Goal: Use online tool/utility: Use online tool/utility

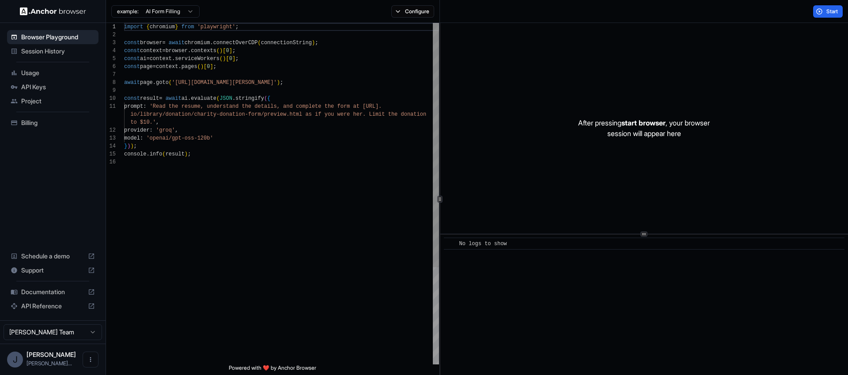
scroll to position [56, 0]
drag, startPoint x: 303, startPoint y: 82, endPoint x: 178, endPoint y: 84, distance: 125.0
click at [178, 84] on div "import { chromium } from 'playwright' ; const browser = await chromium . connec…" at bounding box center [281, 261] width 315 height 477
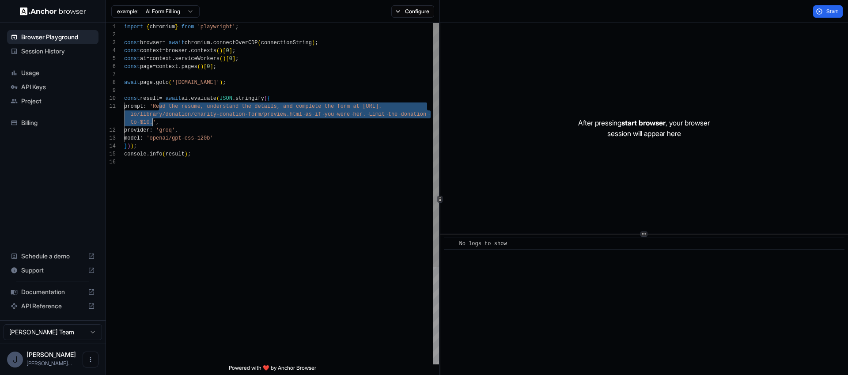
drag, startPoint x: 159, startPoint y: 103, endPoint x: 153, endPoint y: 120, distance: 18.0
click at [153, 120] on div "import { chromium } from 'playwright' ; const browser = await chromium . connec…" at bounding box center [281, 261] width 315 height 477
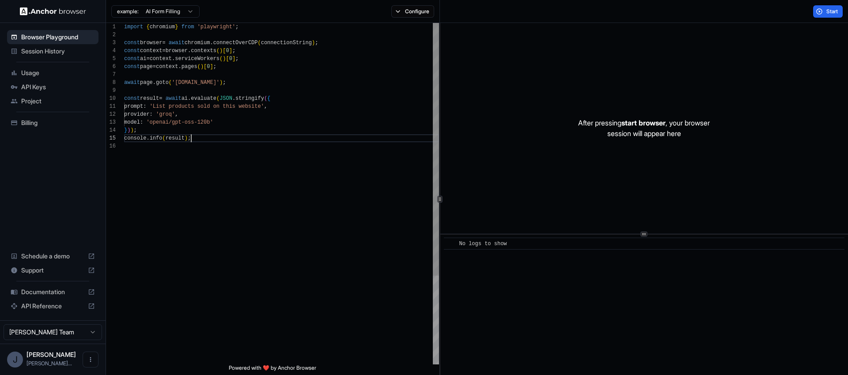
click at [297, 140] on div "import { chromium } from 'playwright' ; const browser = await chromium . connec…" at bounding box center [281, 253] width 315 height 461
click at [831, 8] on span "Start" at bounding box center [832, 11] width 12 height 7
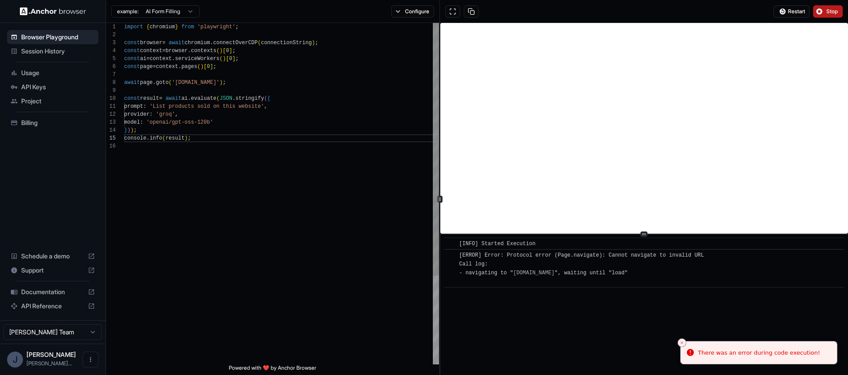
click at [169, 78] on div "import { chromium } from 'playwright' ; const browser = await chromium . connec…" at bounding box center [281, 253] width 315 height 461
click at [181, 81] on div "import { chromium } from 'playwright' ; const browser = await chromium . connec…" at bounding box center [281, 253] width 315 height 461
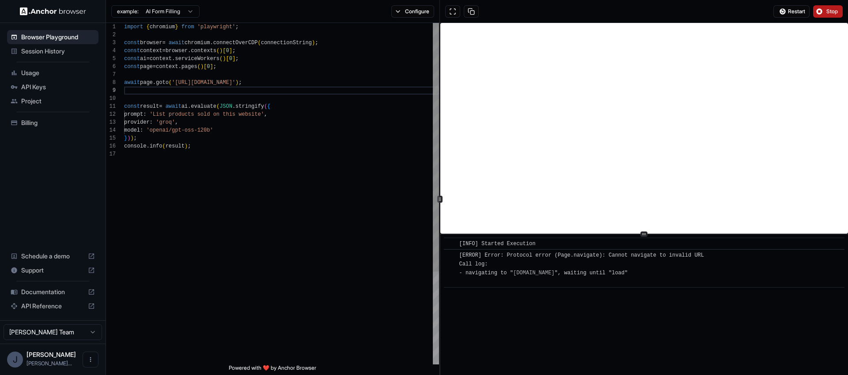
scroll to position [56, 0]
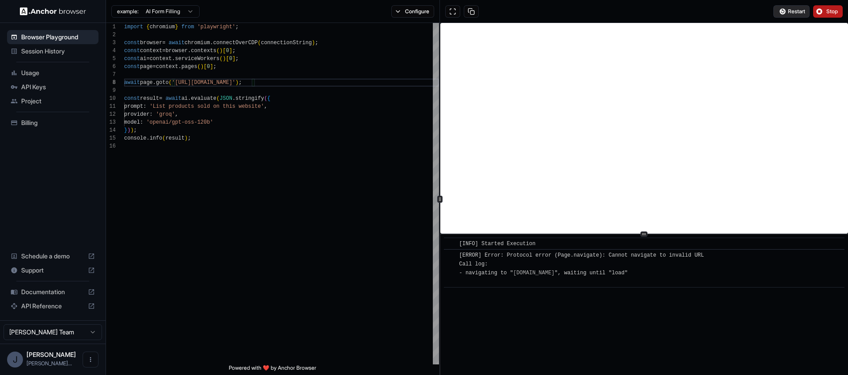
click at [793, 14] on span "Restart" at bounding box center [796, 11] width 17 height 7
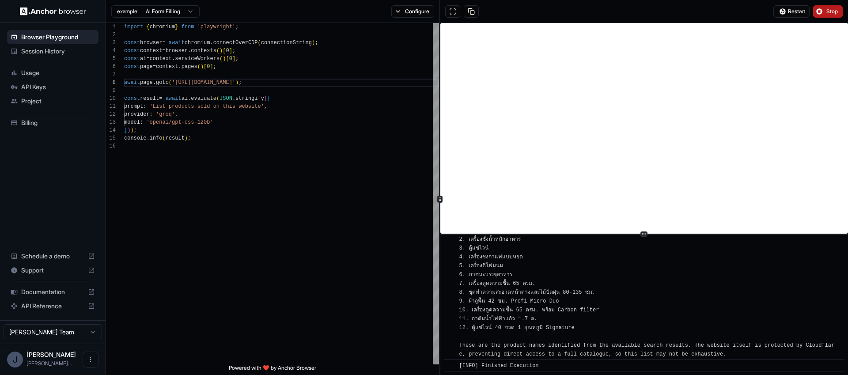
scroll to position [5001, 0]
click at [250, 71] on div "import { chromium } from 'playwright' ; const browser = await chromium . connec…" at bounding box center [281, 253] width 315 height 461
drag, startPoint x: 237, startPoint y: 82, endPoint x: 178, endPoint y: 82, distance: 58.7
click at [178, 82] on div "import { chromium } from 'playwright' ; const browser = await chromium . connec…" at bounding box center [281, 253] width 315 height 461
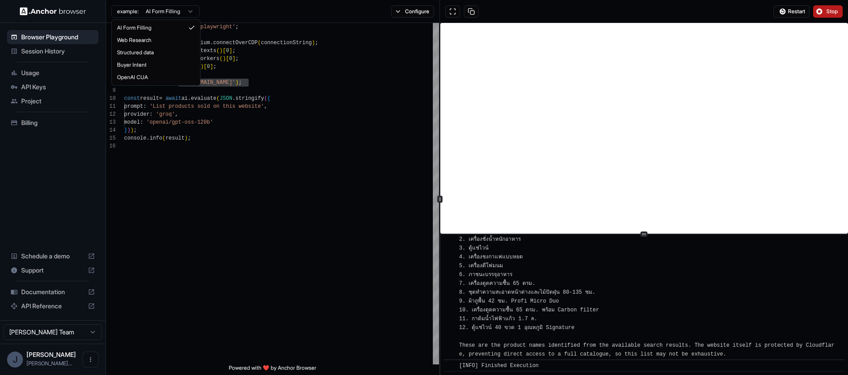
click at [177, 11] on html "Browser Playground Session History Usage API Keys Project Billing Schedule a de…" at bounding box center [424, 187] width 848 height 375
type textarea "**********"
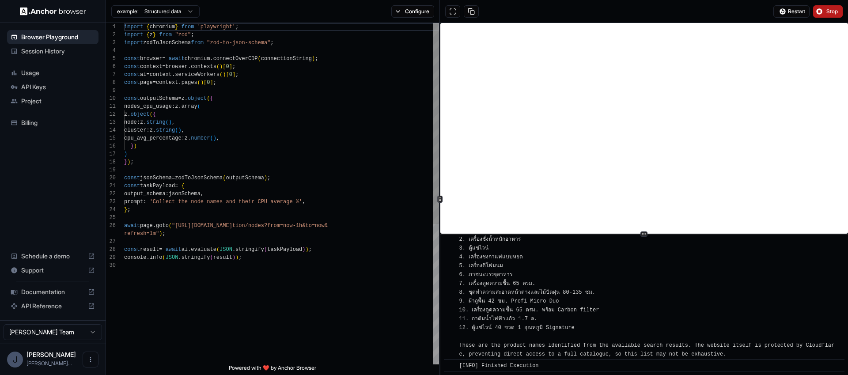
scroll to position [0, 0]
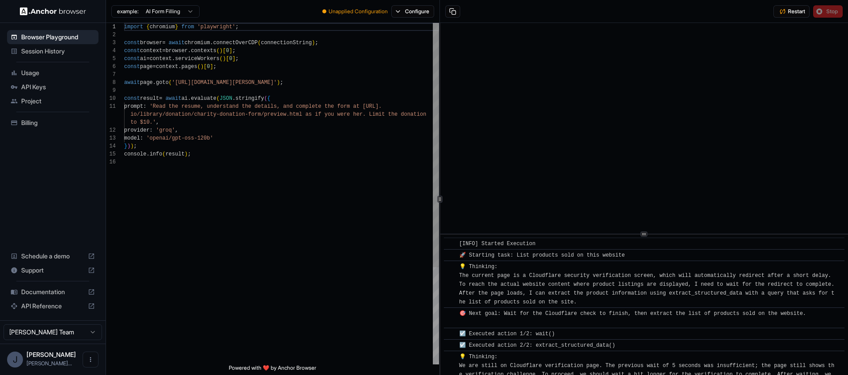
scroll to position [5001, 0]
